Goal: Check status: Check status

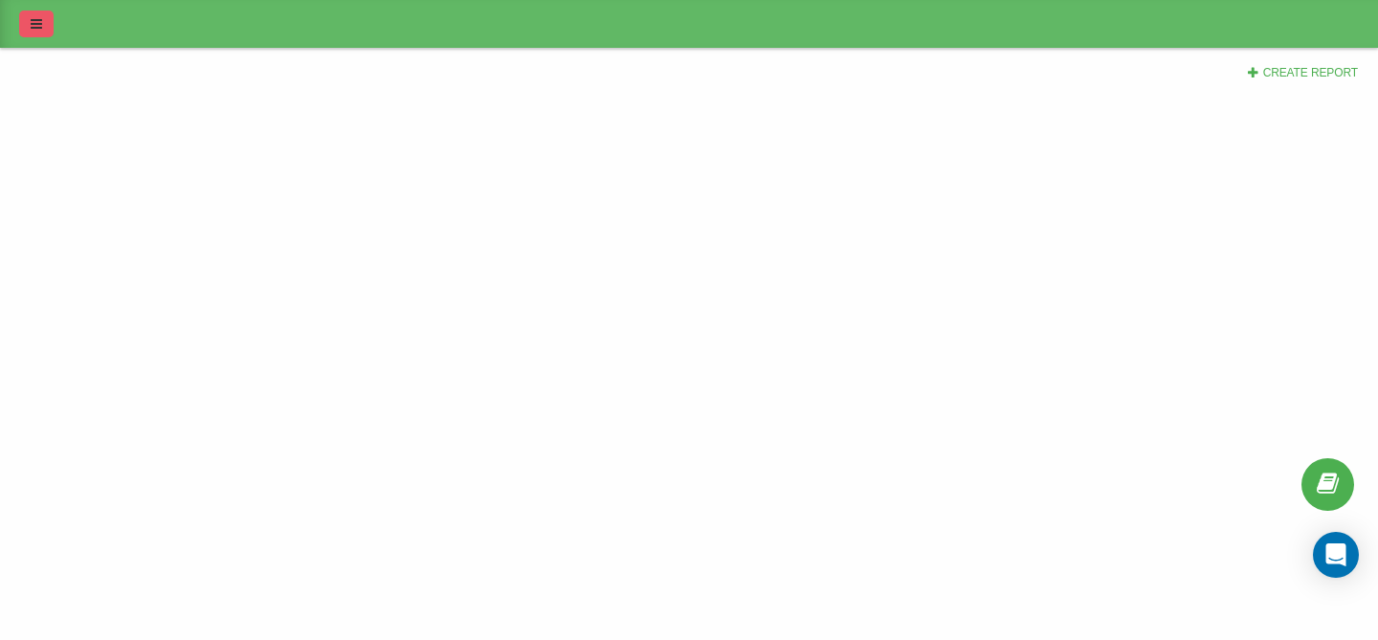
click at [38, 22] on icon at bounding box center [36, 23] width 11 height 13
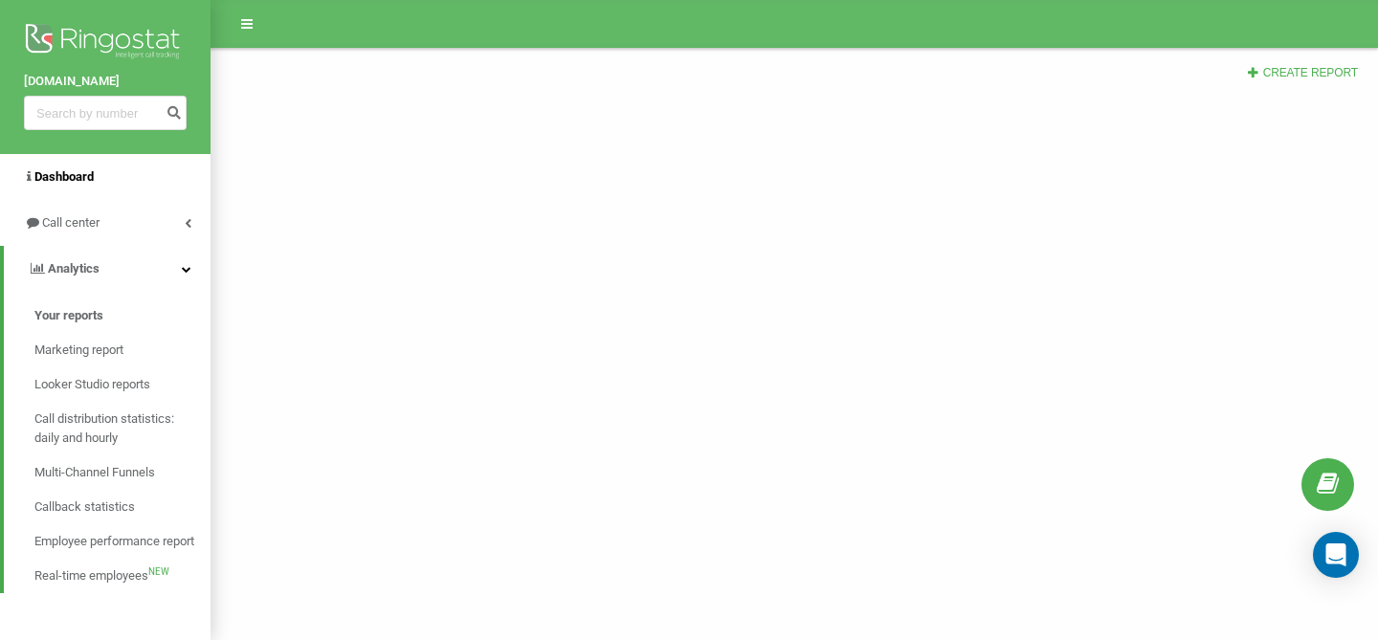
click at [65, 179] on span "Dashboard" at bounding box center [63, 176] width 59 height 14
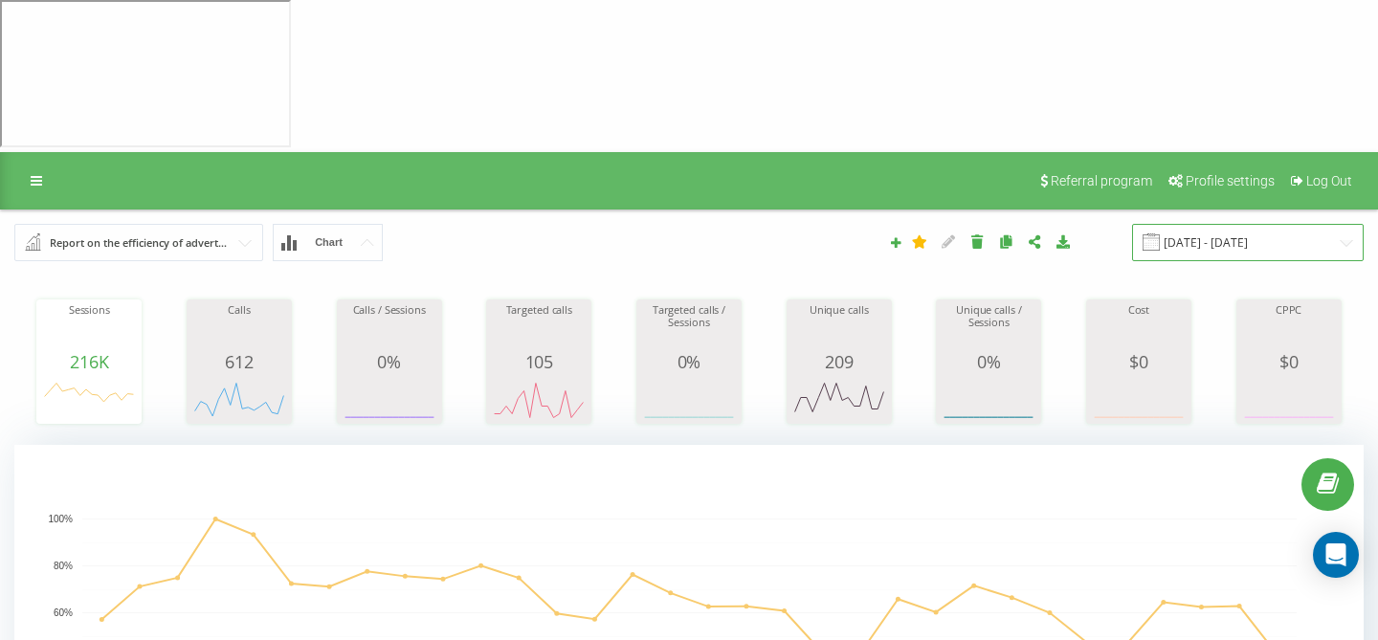
click at [1236, 224] on input "[DATE] - [DATE]" at bounding box center [1248, 242] width 232 height 37
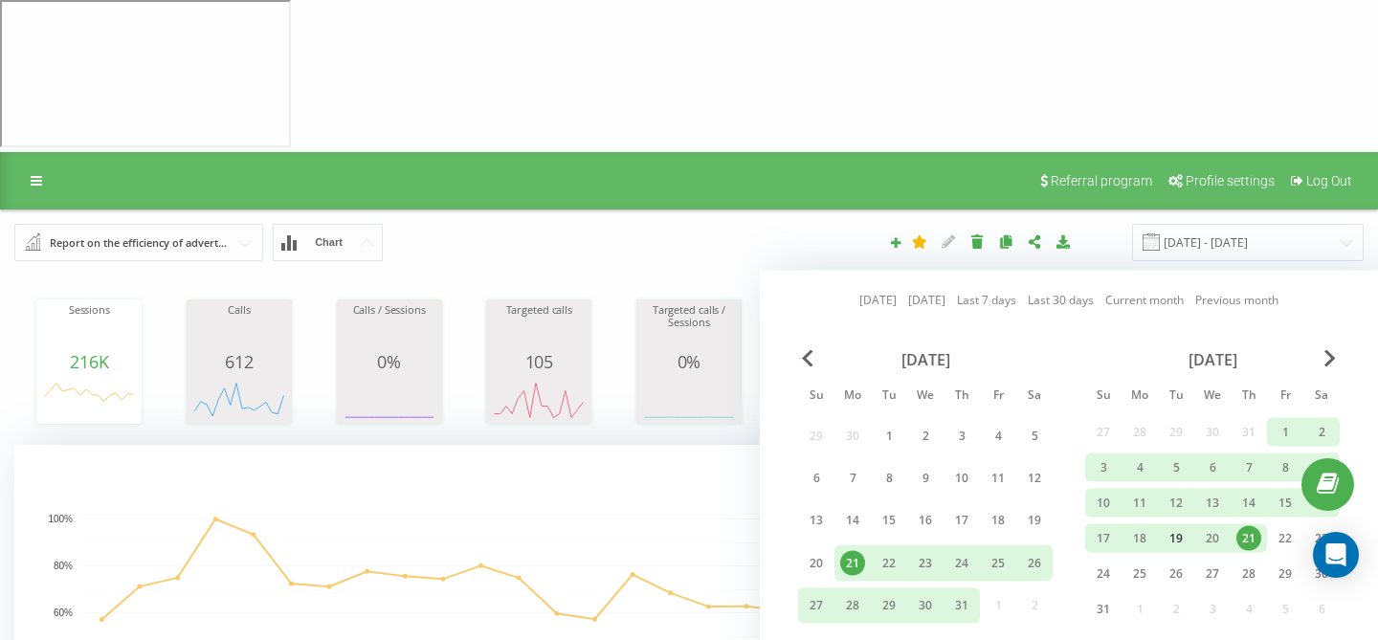
click at [1182, 526] on div "19" at bounding box center [1175, 538] width 25 height 25
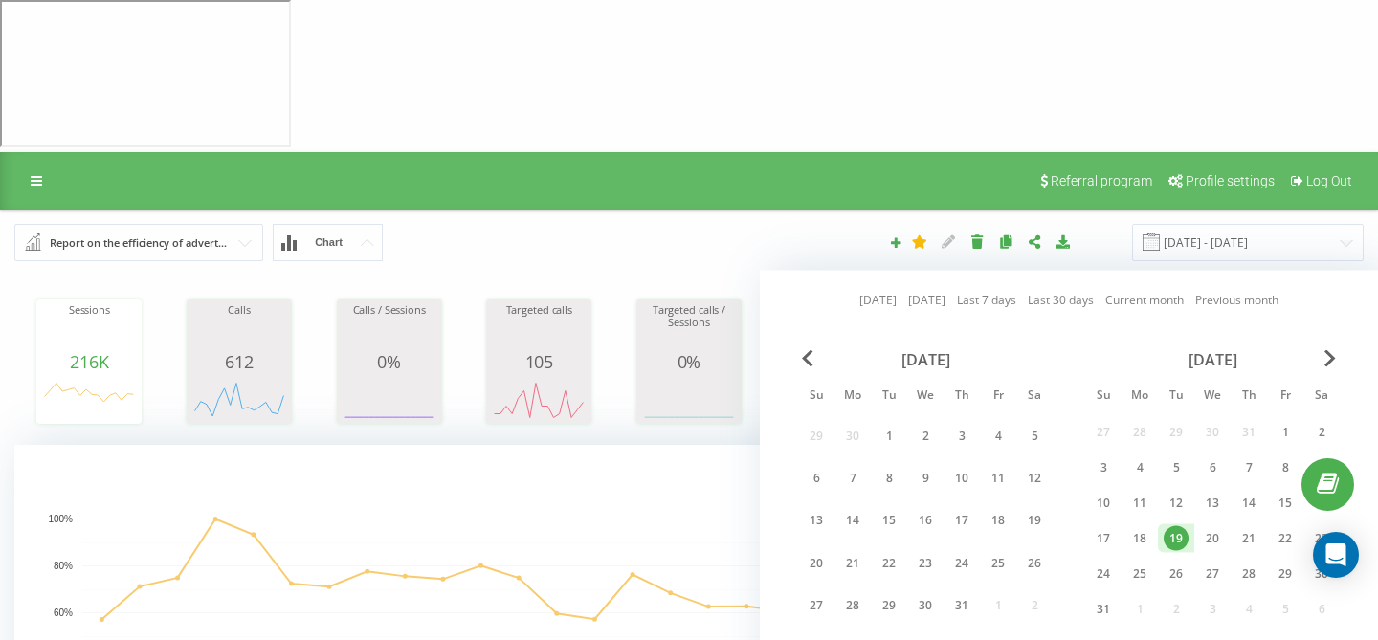
click at [1182, 526] on div "19" at bounding box center [1175, 538] width 25 height 25
type input "[DATE] - [DATE]"
